Goal: Check status: Check status

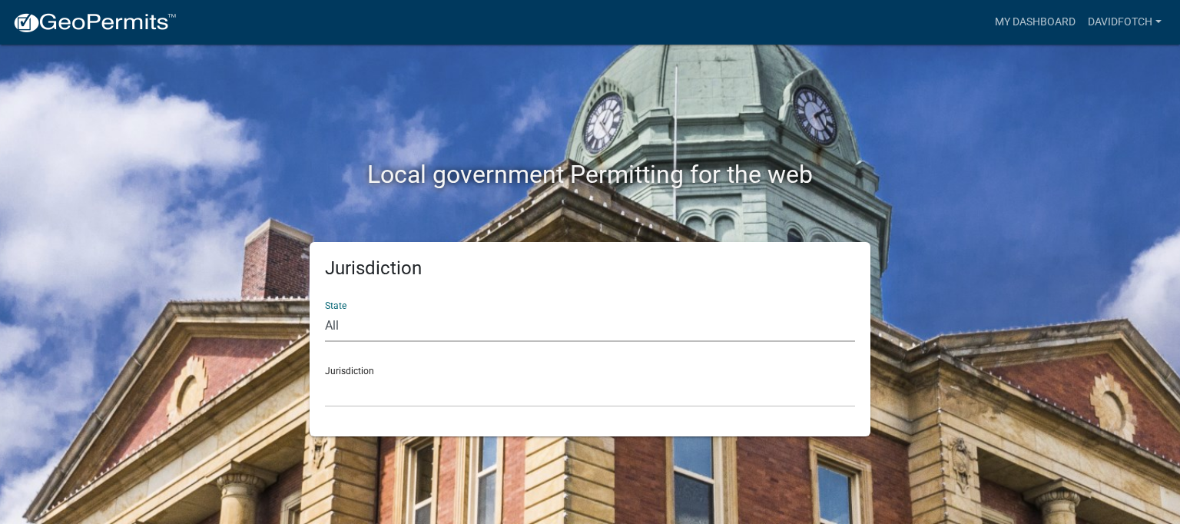
click at [442, 332] on select "All [US_STATE] [US_STATE] [US_STATE] [US_STATE] [US_STATE] [US_STATE] [US_STATE…" at bounding box center [590, 325] width 530 height 31
select select "[US_STATE]"
click at [325, 310] on select "All [US_STATE] [US_STATE] [US_STATE] [US_STATE] [US_STATE] [US_STATE] [US_STATE…" at bounding box center [590, 325] width 530 height 31
click at [372, 400] on select "[GEOGRAPHIC_DATA], [US_STATE][PERSON_NAME][GEOGRAPHIC_DATA], [US_STATE][PERSON_…" at bounding box center [590, 391] width 530 height 31
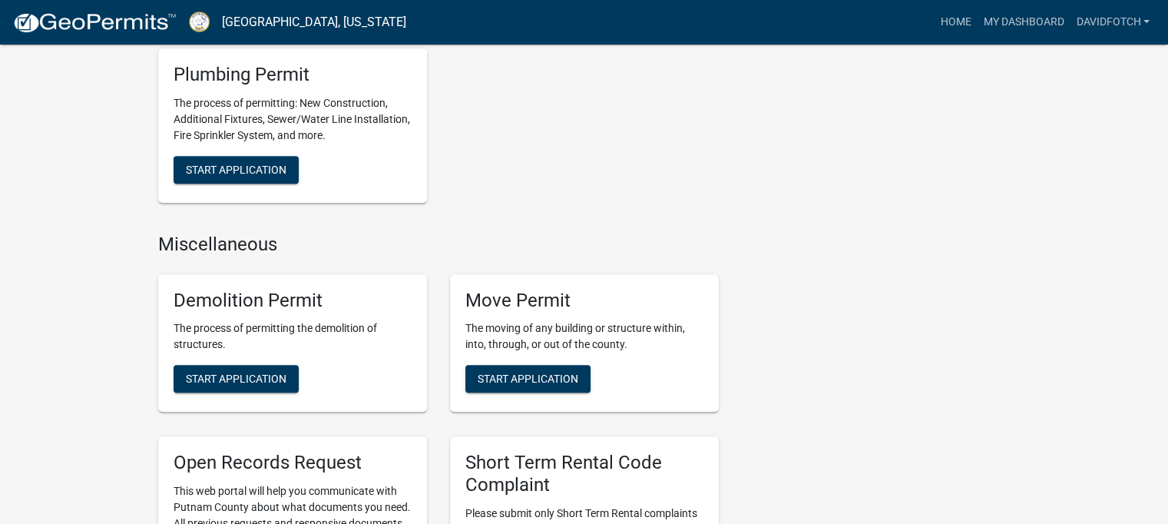
scroll to position [998, 0]
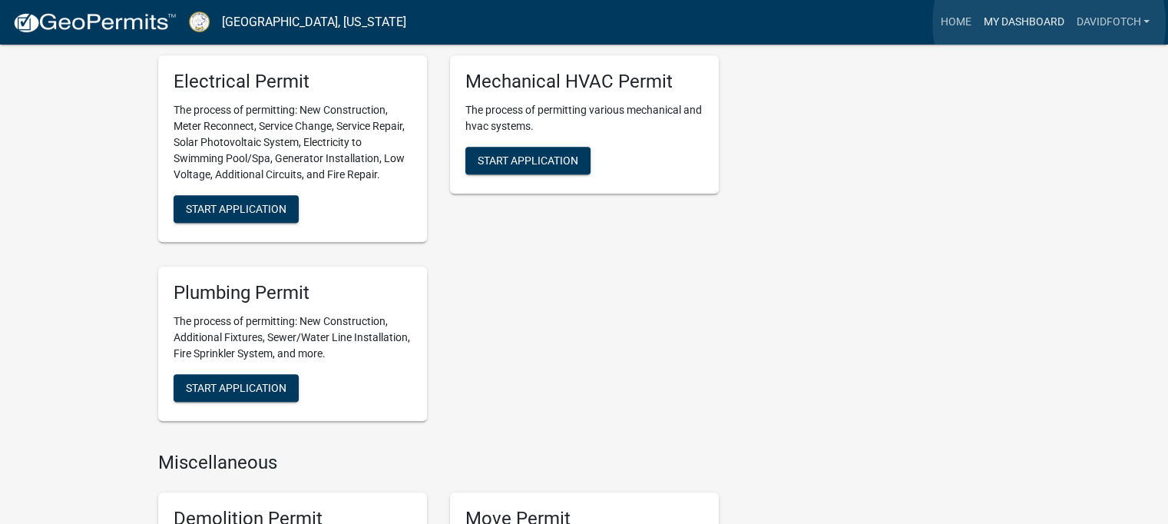
click at [1049, 22] on link "My Dashboard" at bounding box center [1023, 22] width 93 height 29
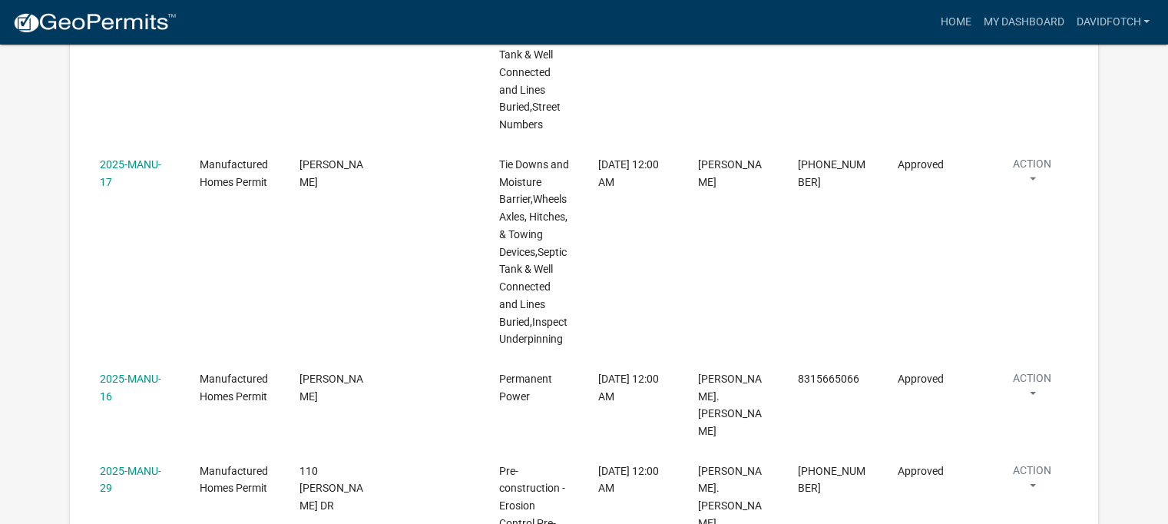
scroll to position [3601, 0]
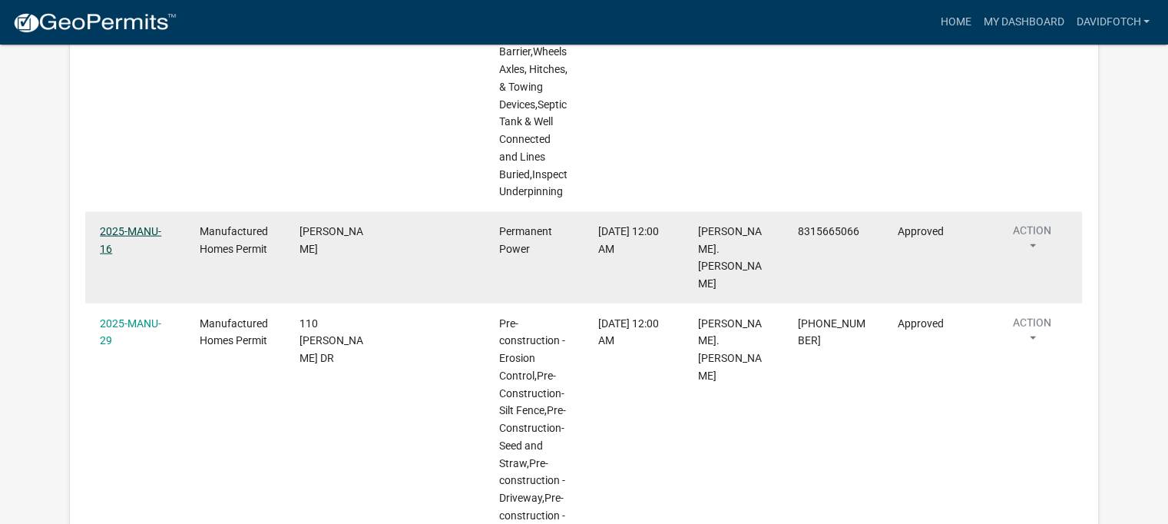
click at [118, 227] on link "2025-MANU-16" at bounding box center [130, 240] width 61 height 30
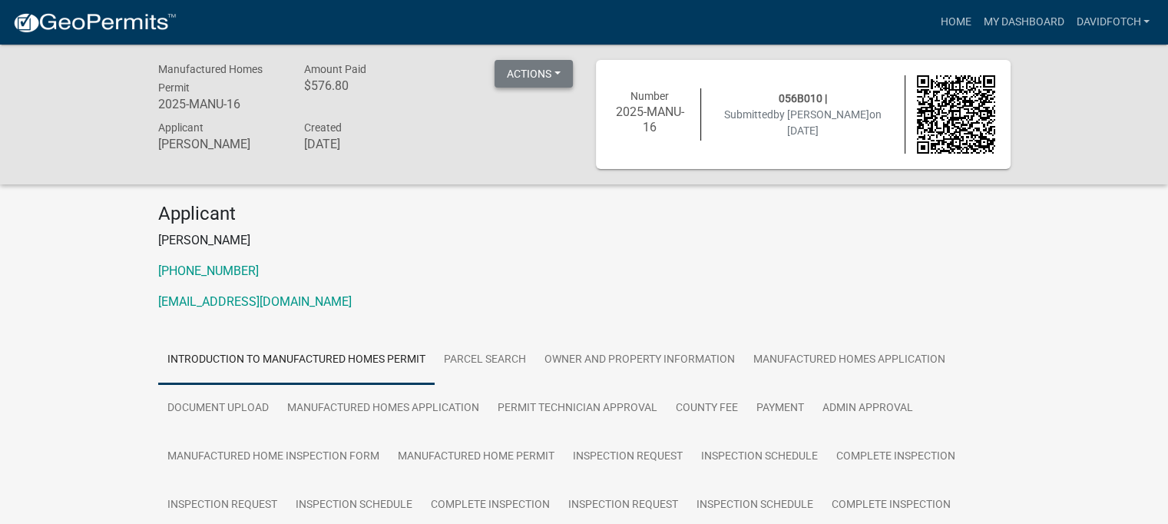
click at [548, 78] on button "Actions" at bounding box center [534, 74] width 78 height 28
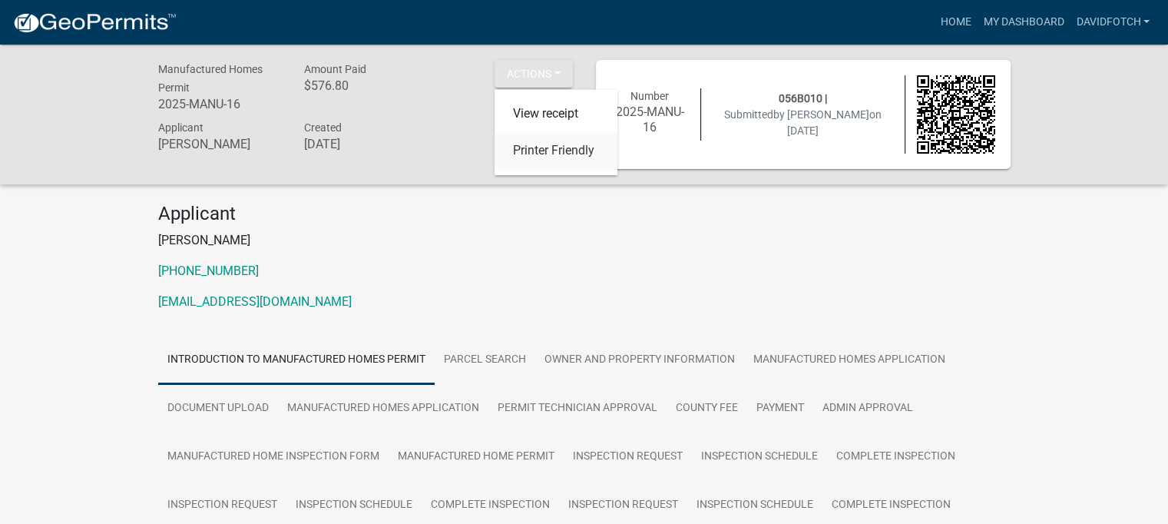
click at [542, 150] on link "Printer Friendly" at bounding box center [556, 151] width 123 height 37
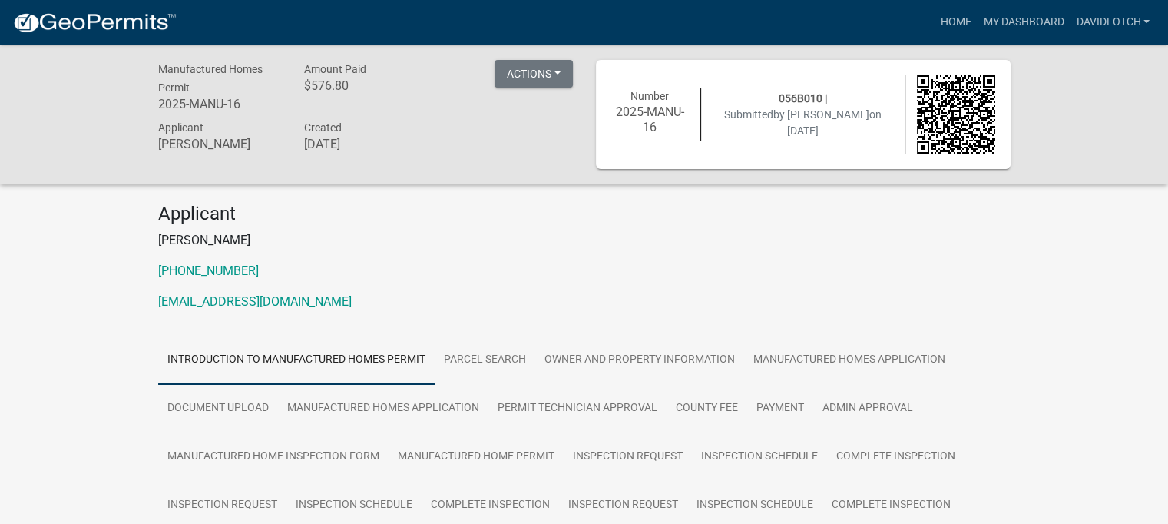
scroll to position [230, 0]
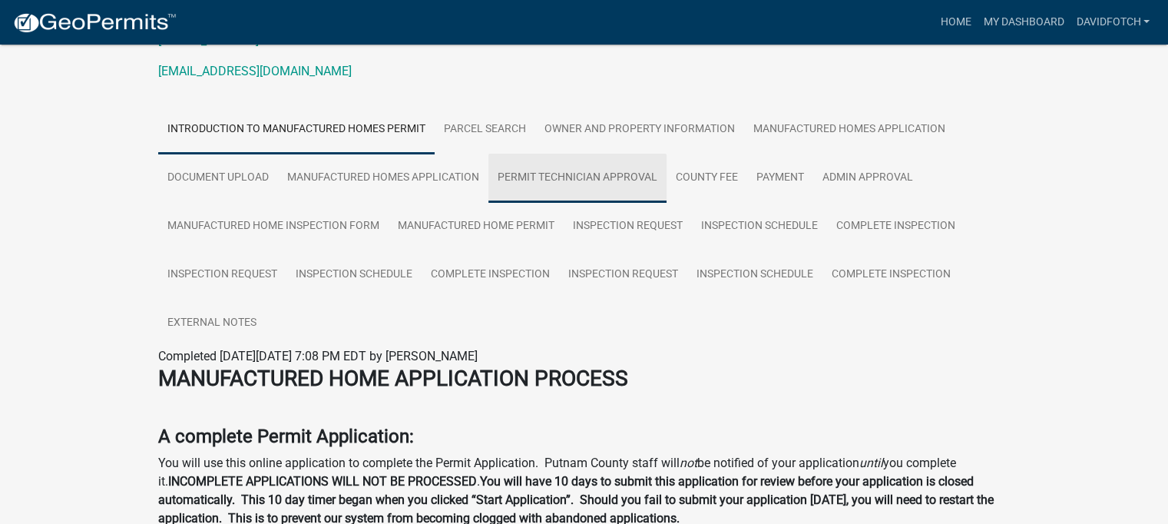
click at [575, 177] on link "Permit Technician Approval" at bounding box center [577, 178] width 178 height 49
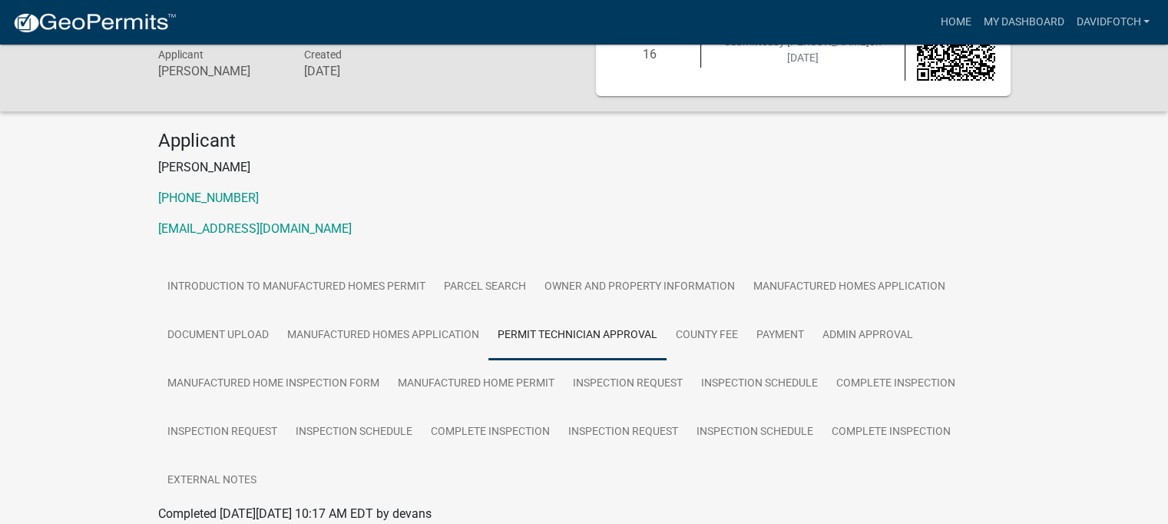
scroll to position [0, 0]
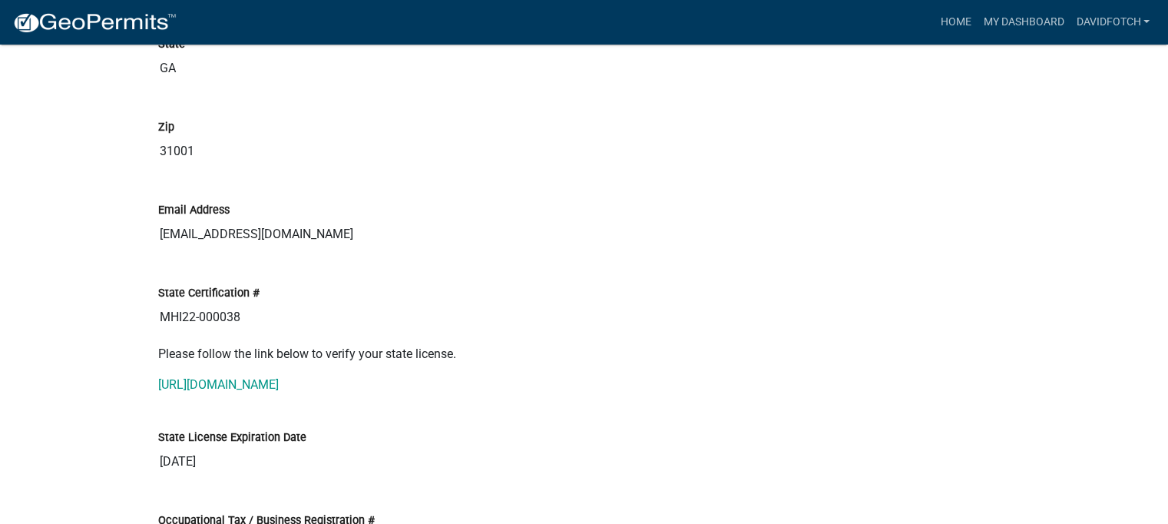
scroll to position [3610, 0]
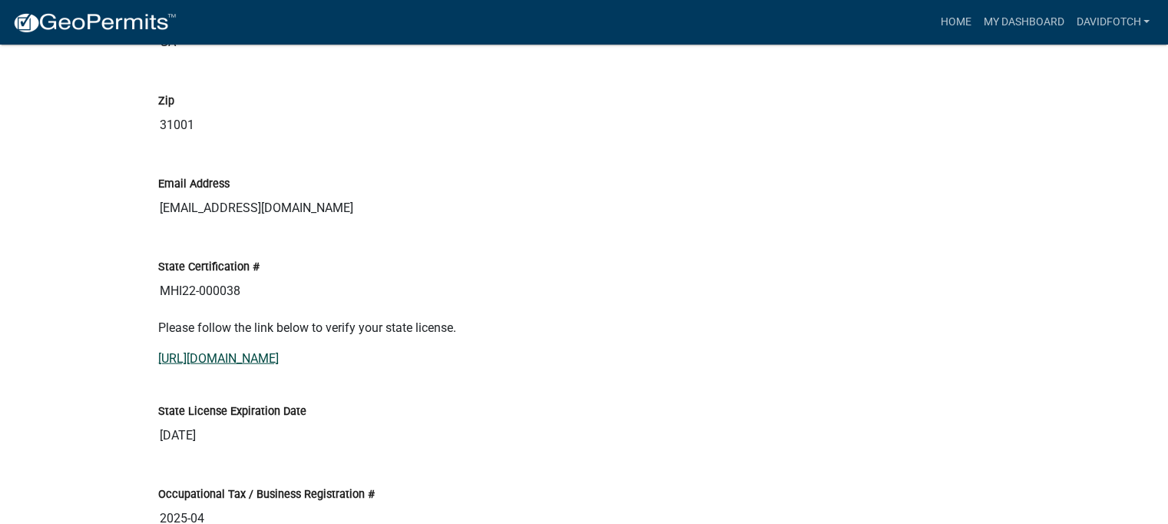
click at [279, 354] on link "[URL][DOMAIN_NAME]" at bounding box center [218, 358] width 121 height 15
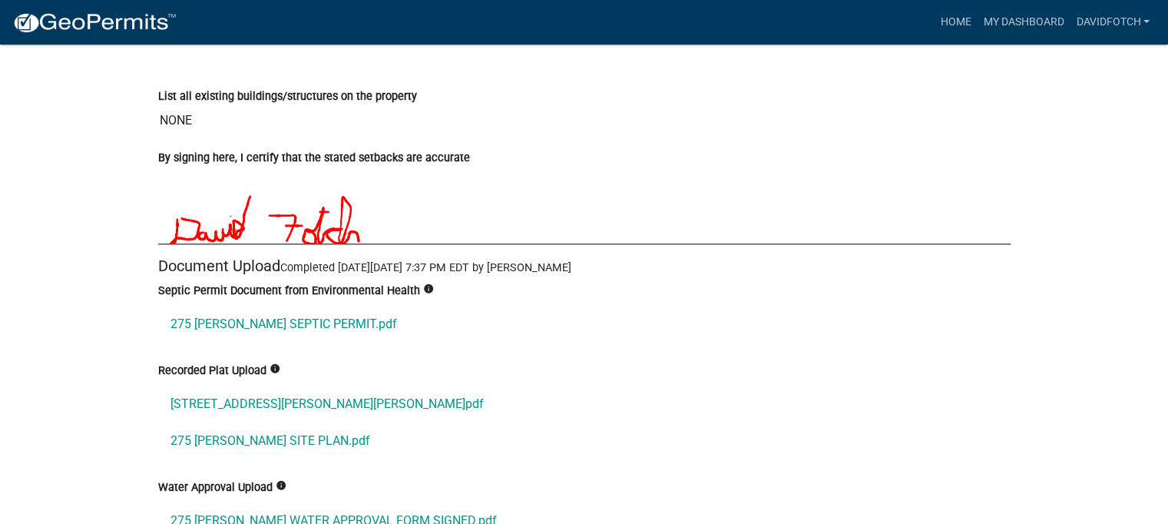
scroll to position [7143, 0]
